Goal: Find specific page/section: Find specific page/section

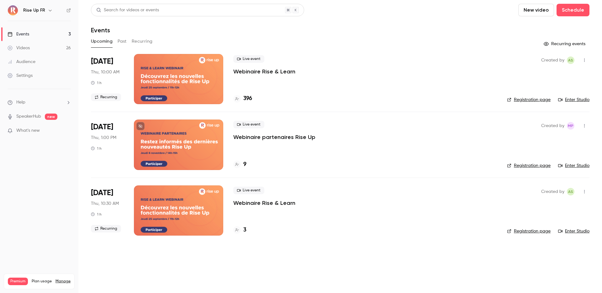
click at [44, 11] on h6 "Rise Up FR" at bounding box center [34, 10] width 22 height 6
click at [49, 11] on icon "button" at bounding box center [50, 11] width 3 height 2
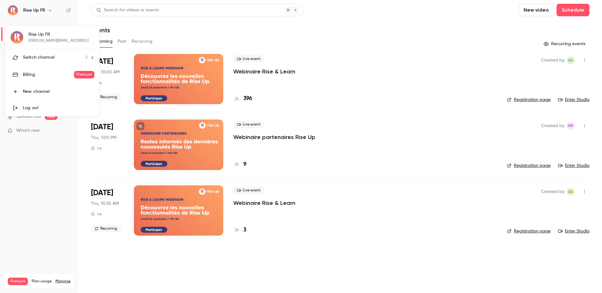
click at [43, 65] on li "Switch channel 2" at bounding box center [52, 57] width 94 height 17
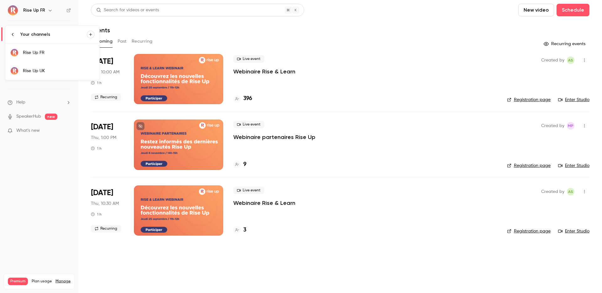
click at [39, 73] on div "Rise Up UK" at bounding box center [59, 71] width 72 height 6
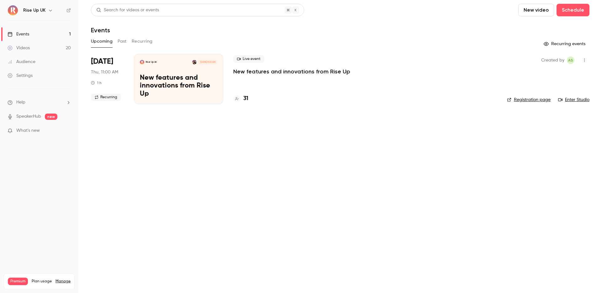
click at [256, 75] on p "New features and innovations from Rise Up" at bounding box center [291, 72] width 117 height 8
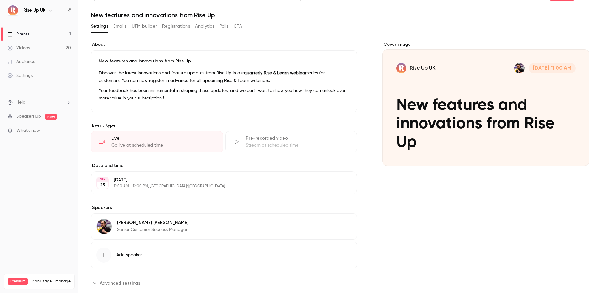
scroll to position [29, 0]
